Goal: Task Accomplishment & Management: Manage account settings

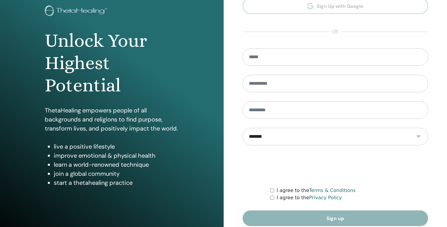
scroll to position [62, 0]
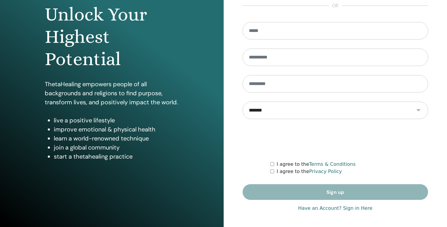
click at [348, 207] on link "Have an Account? Sign in Here" at bounding box center [336, 207] width 74 height 7
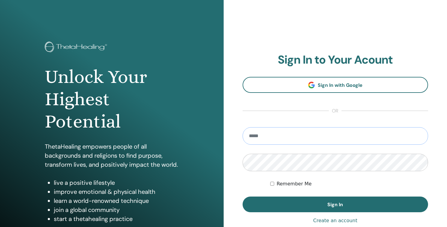
click at [272, 135] on input "email" at bounding box center [336, 135] width 186 height 17
type input "**********"
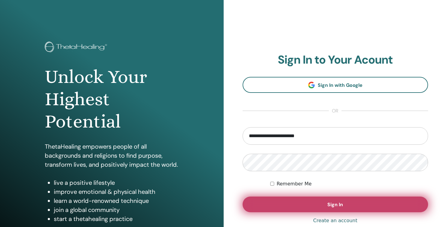
click at [268, 206] on button "Sign In" at bounding box center [336, 204] width 186 height 16
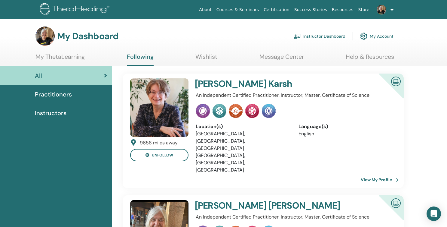
click at [371, 173] on link "View My Profile" at bounding box center [381, 179] width 40 height 12
